Goal: Information Seeking & Learning: Learn about a topic

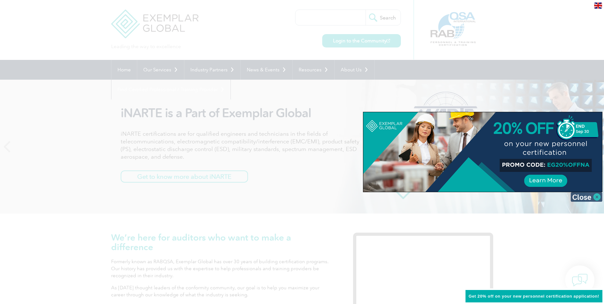
click at [584, 199] on img at bounding box center [586, 197] width 32 height 10
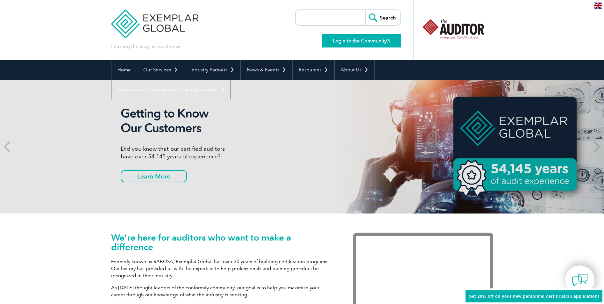
click at [364, 36] on link "Login to the Community" at bounding box center [361, 40] width 79 height 13
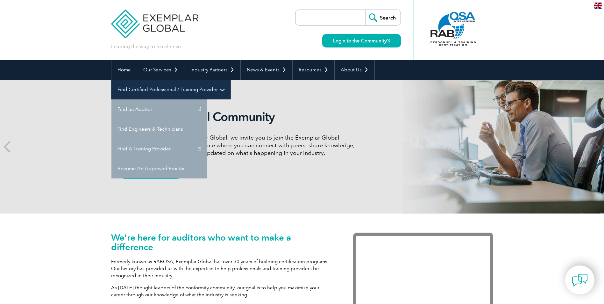
click at [230, 80] on link "Find Certified Professional / Training Provider" at bounding box center [170, 90] width 119 height 20
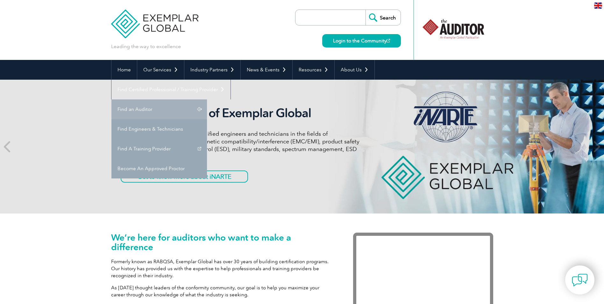
click at [207, 99] on link "Find an Auditor" at bounding box center [158, 109] width 95 height 20
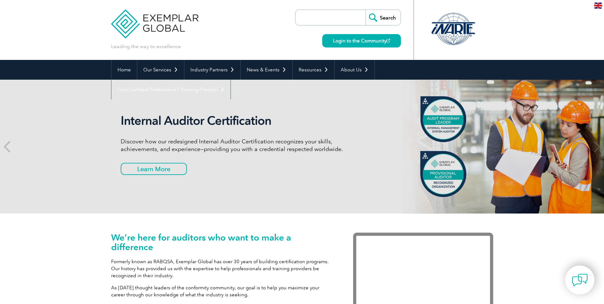
click at [442, 123] on div "Internal Auditor Certification Discover how our redesigned Internal Auditor Cer…" at bounding box center [302, 147] width 382 height 134
click at [454, 170] on div "Internal Auditor Certification Discover how our redesigned Internal Auditor Cer…" at bounding box center [302, 147] width 382 height 134
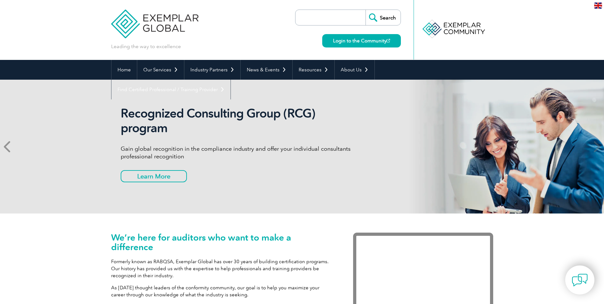
click at [7, 146] on icon at bounding box center [8, 146] width 8 height 0
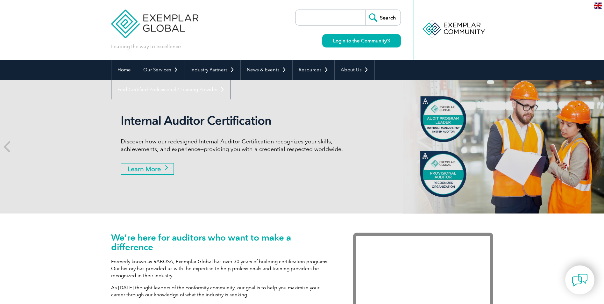
click at [160, 170] on link "Learn More" at bounding box center [147, 169] width 53 height 12
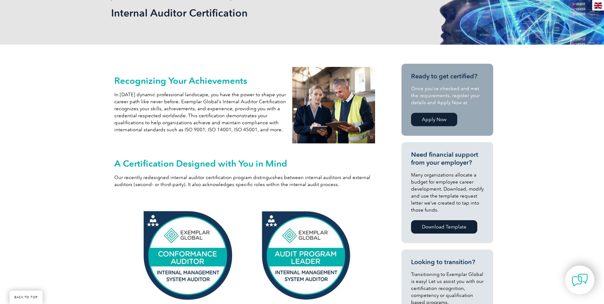
scroll to position [95, 0]
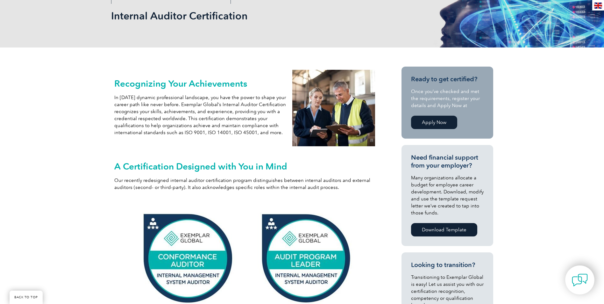
click at [445, 120] on link "Apply Now" at bounding box center [434, 122] width 46 height 13
